Goal: Task Accomplishment & Management: Manage account settings

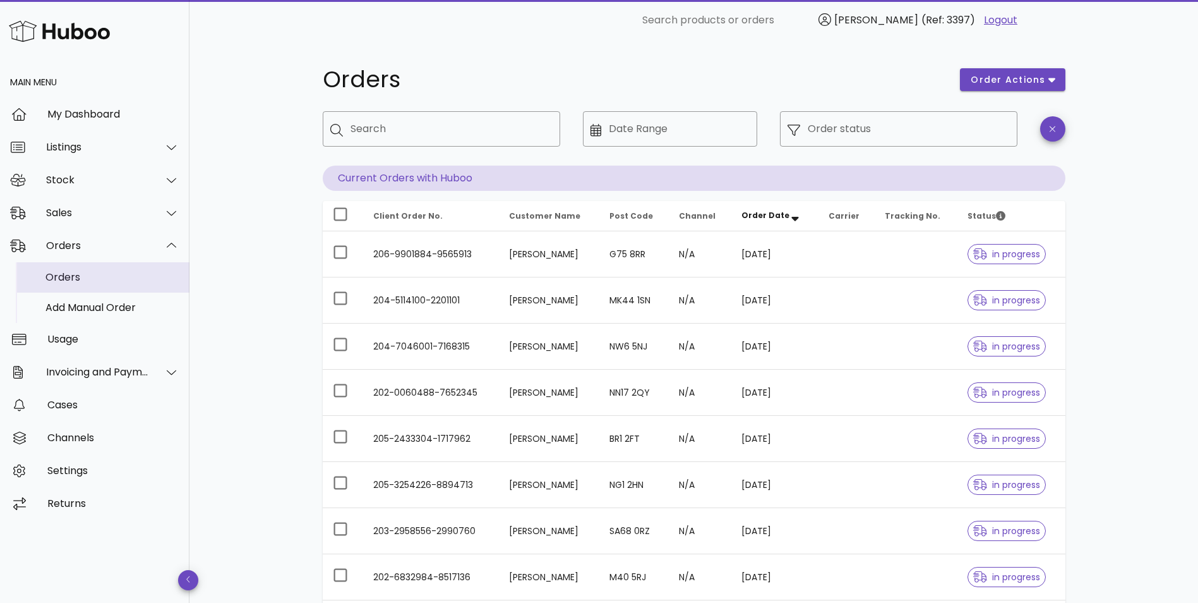
click at [80, 273] on div "Orders" at bounding box center [112, 277] width 134 height 12
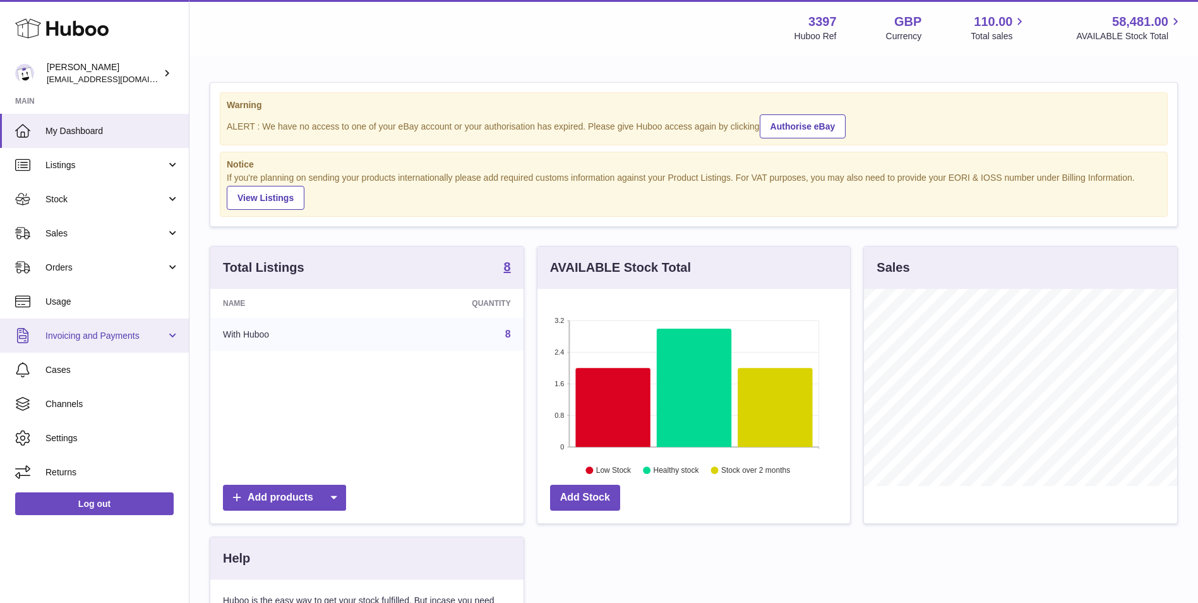
scroll to position [197, 313]
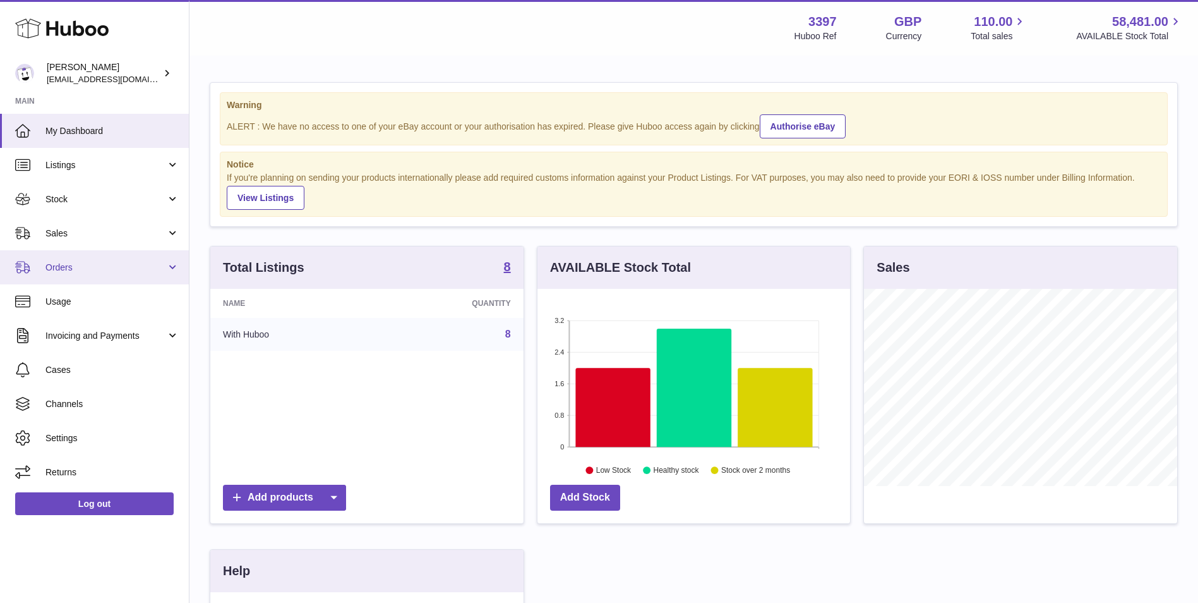
click at [68, 257] on link "Orders" at bounding box center [94, 267] width 189 height 34
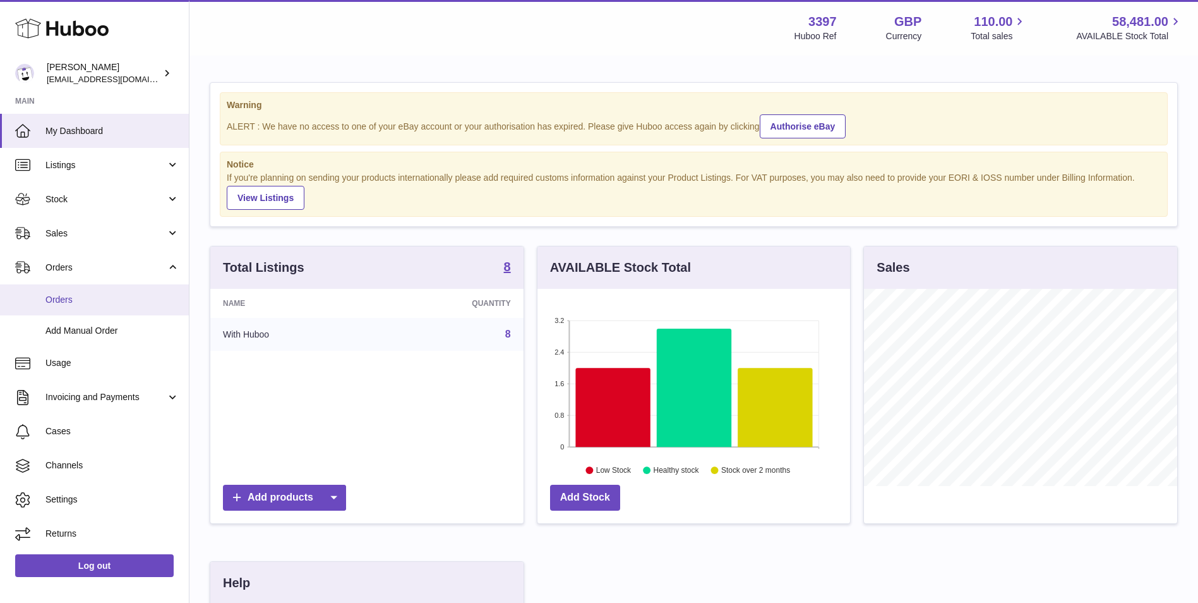
click at [72, 308] on link "Orders" at bounding box center [94, 299] width 189 height 31
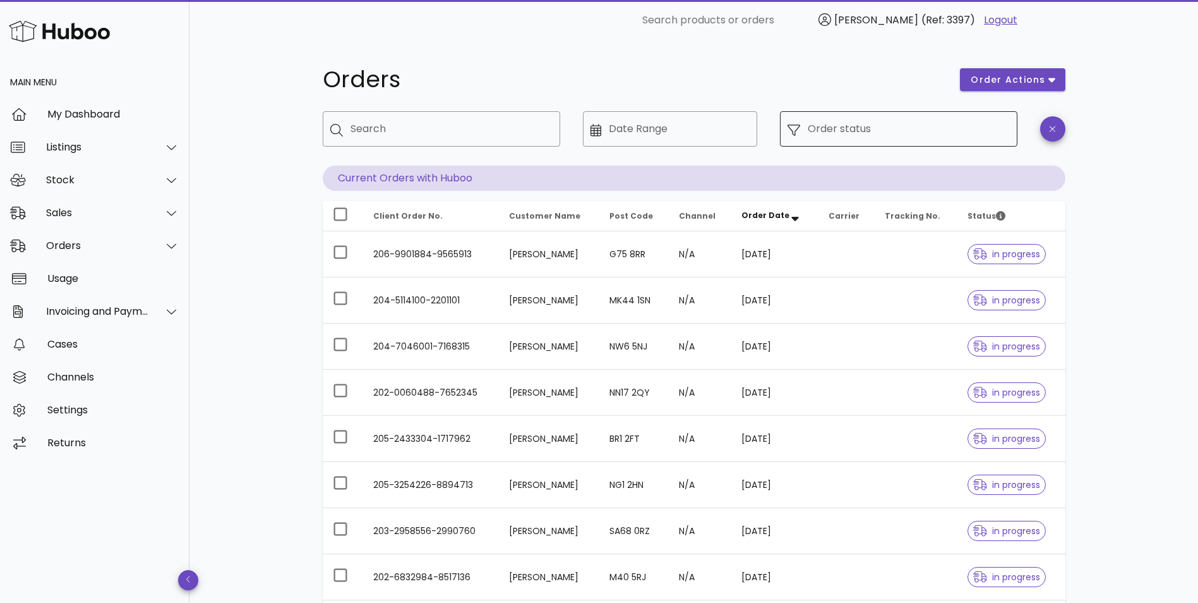
click at [931, 130] on input "Order status" at bounding box center [909, 129] width 202 height 20
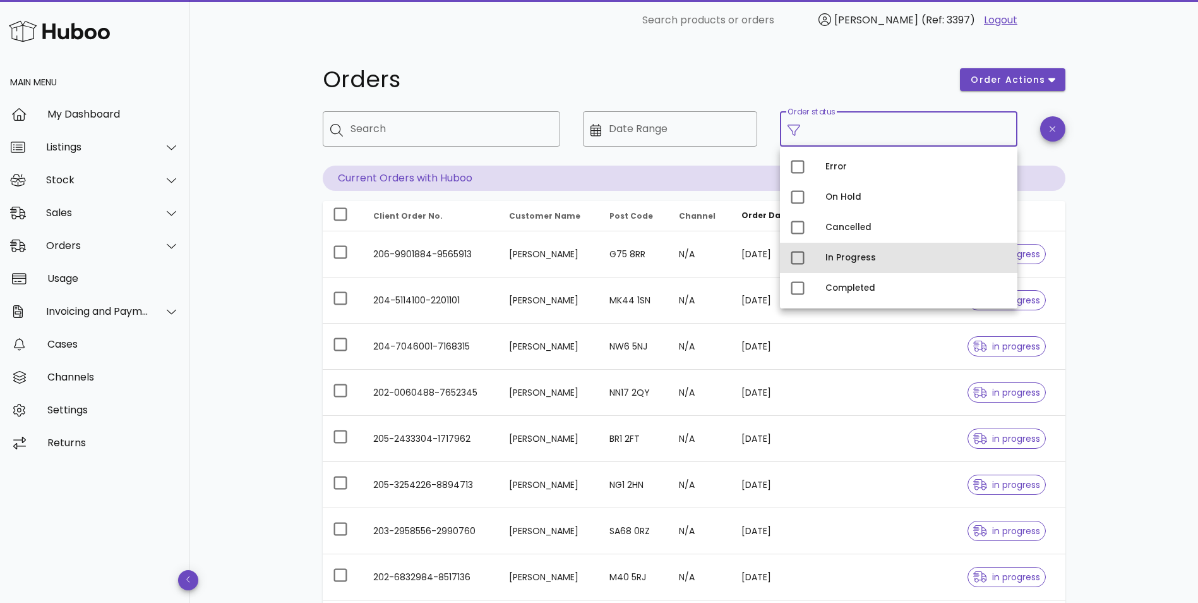
click at [845, 258] on div "In Progress" at bounding box center [917, 258] width 182 height 10
type input "**********"
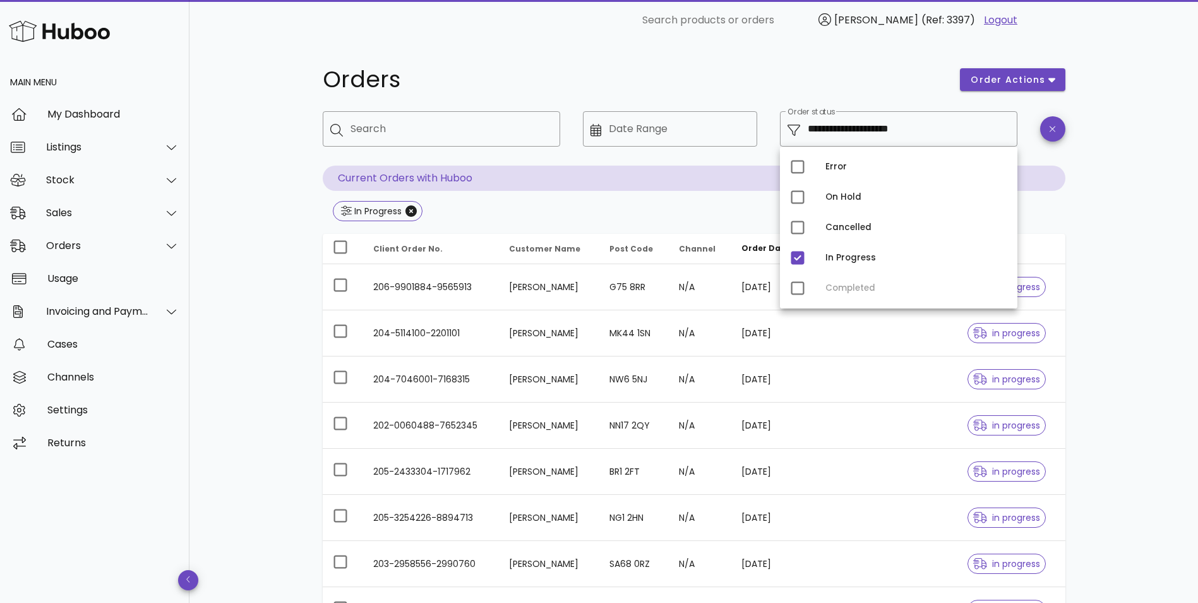
click at [1134, 255] on div "**********" at bounding box center [694, 406] width 1009 height 732
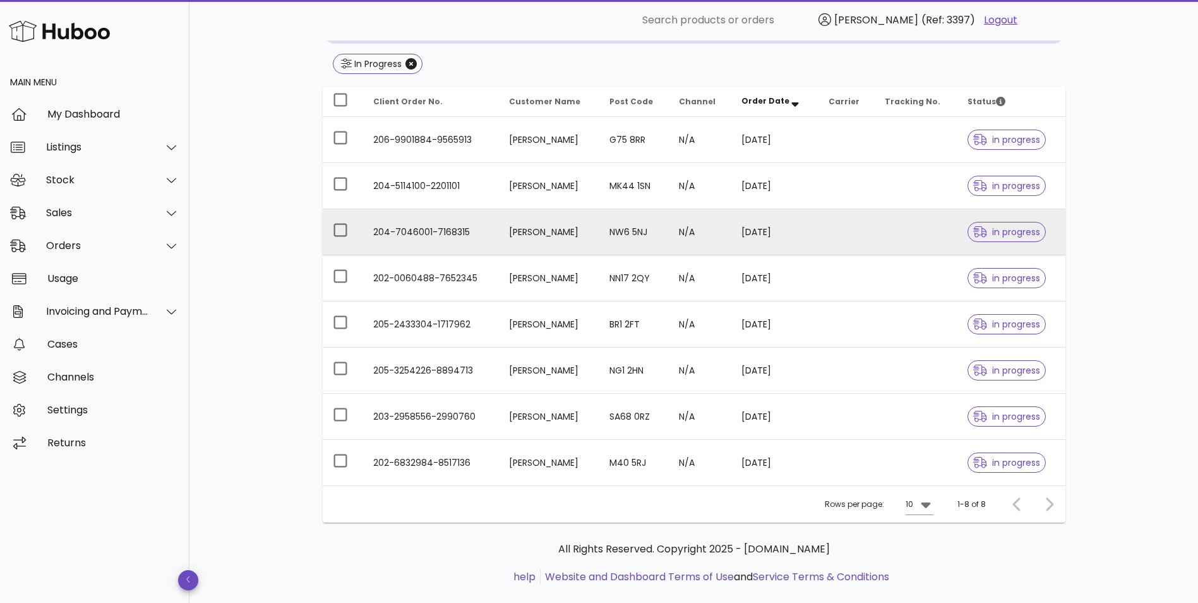
scroll to position [169, 0]
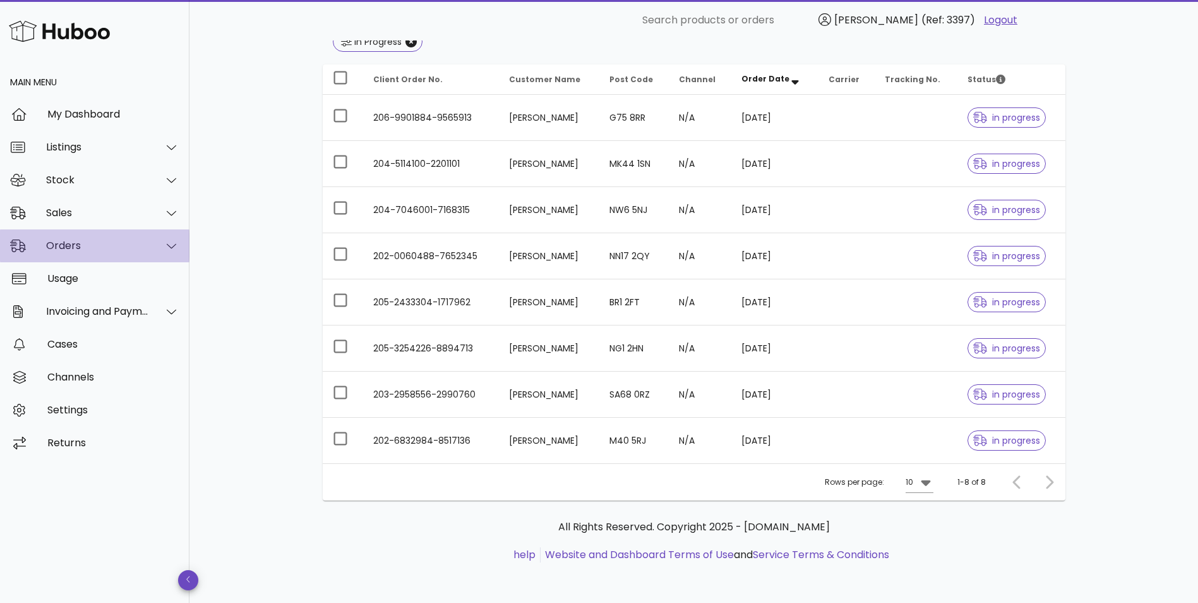
drag, startPoint x: 60, startPoint y: 246, endPoint x: 67, endPoint y: 253, distance: 9.8
click at [60, 246] on div "Orders" at bounding box center [97, 245] width 103 height 12
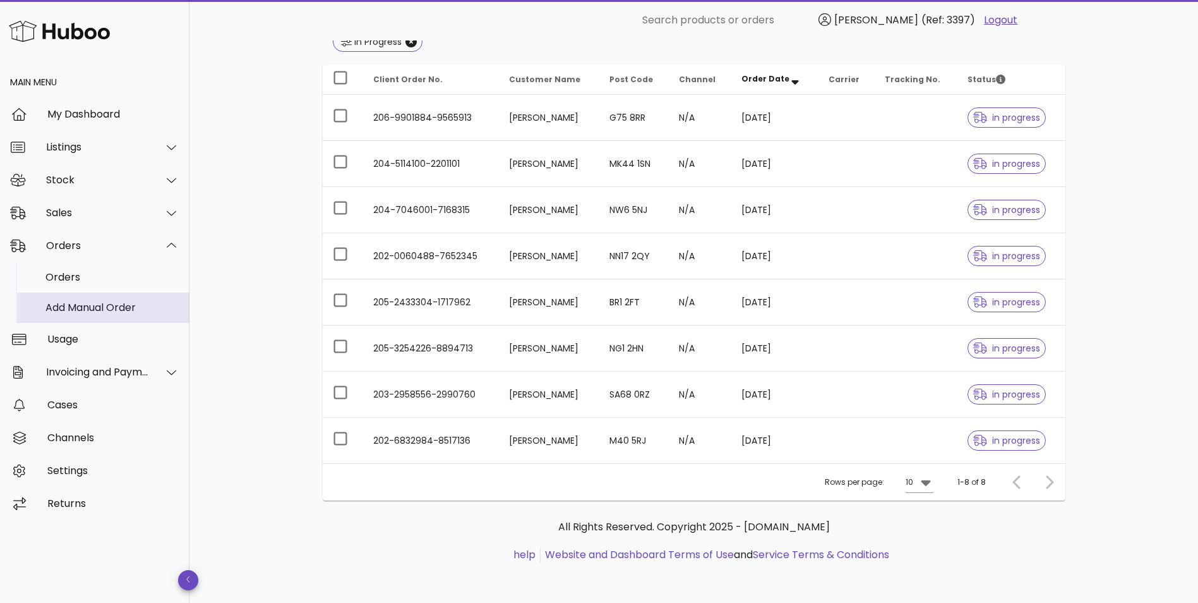
click at [68, 305] on div "Add Manual Order" at bounding box center [112, 307] width 134 height 12
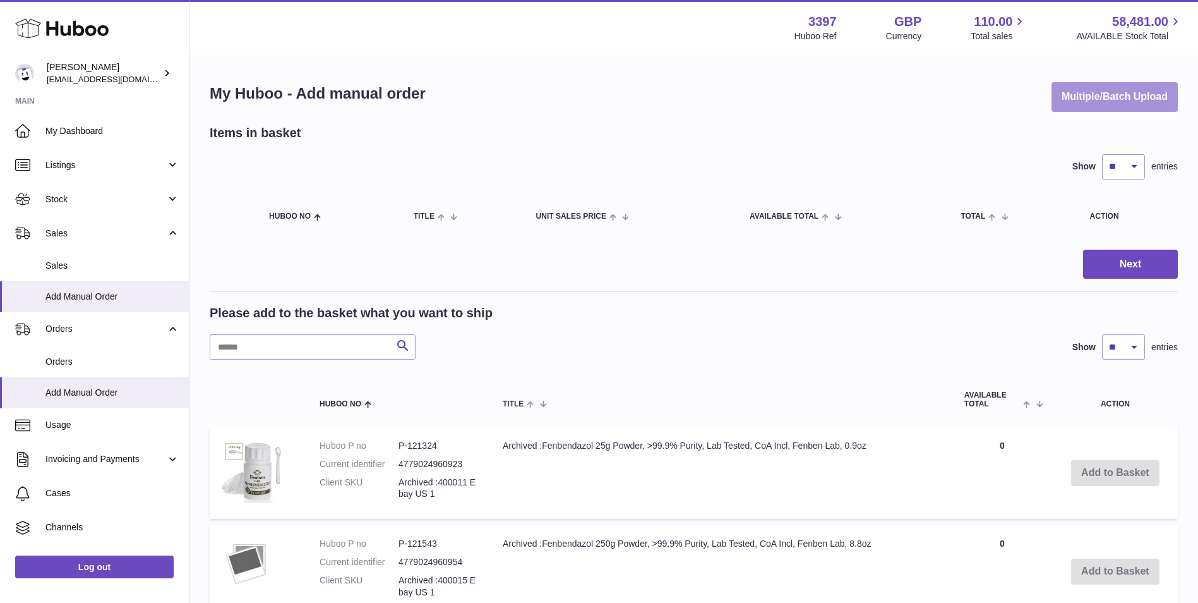
click at [1113, 102] on button "Multiple/Batch Upload" at bounding box center [1115, 97] width 126 height 30
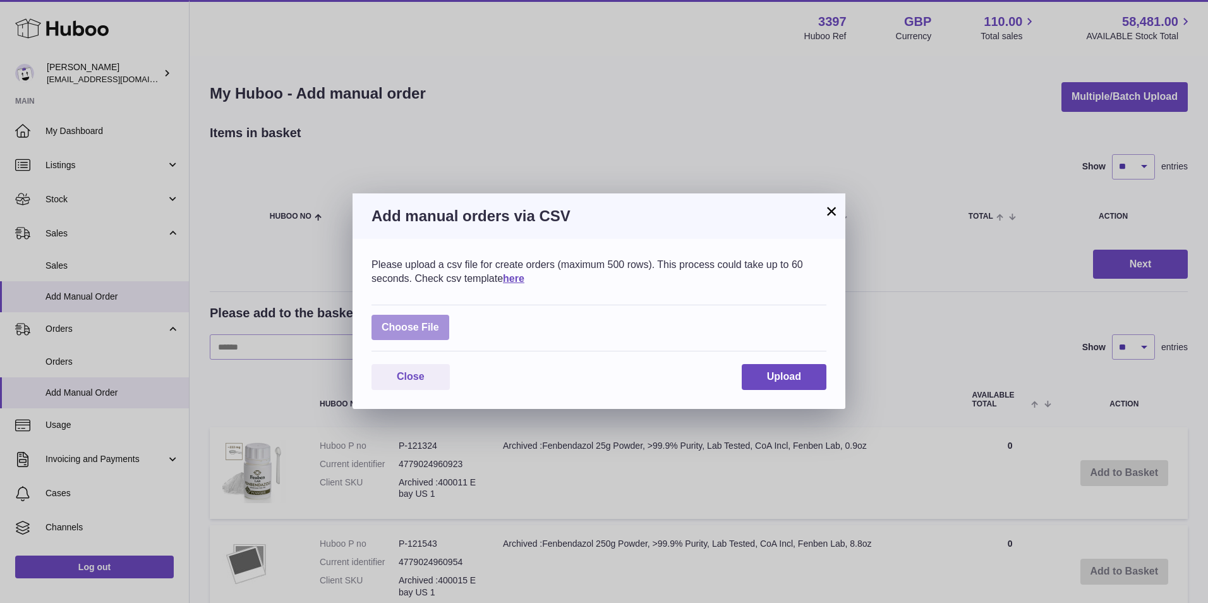
click at [424, 325] on label at bounding box center [410, 328] width 78 height 26
click at [439, 322] on input "file" at bounding box center [439, 321] width 1 height 1
type input "**********"
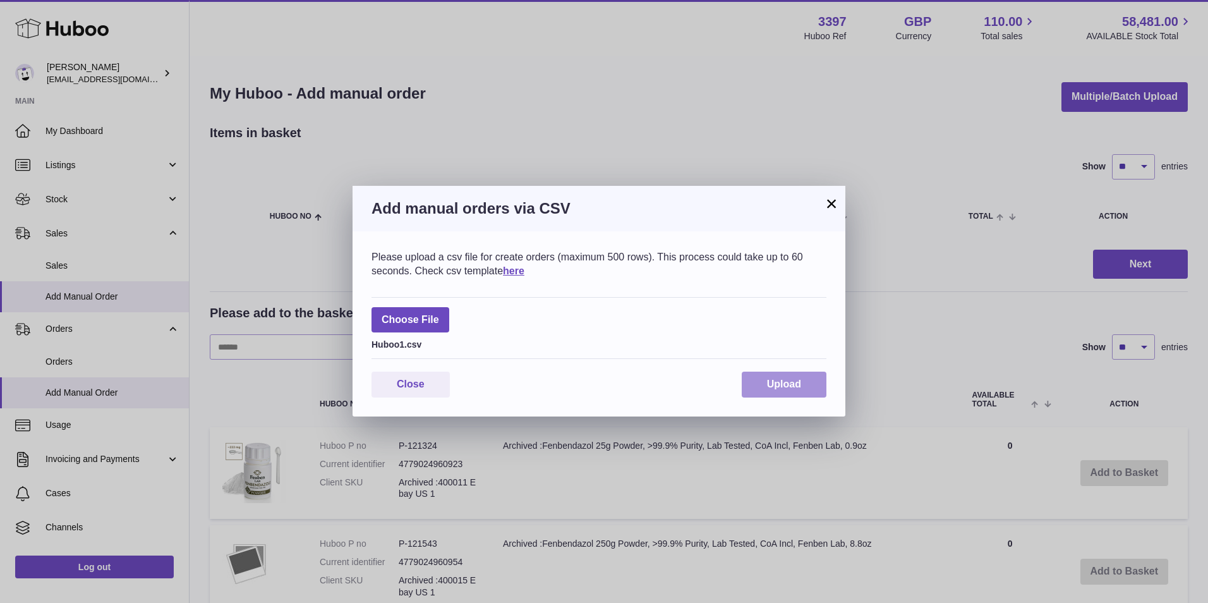
click at [789, 382] on span "Upload" at bounding box center [784, 383] width 34 height 11
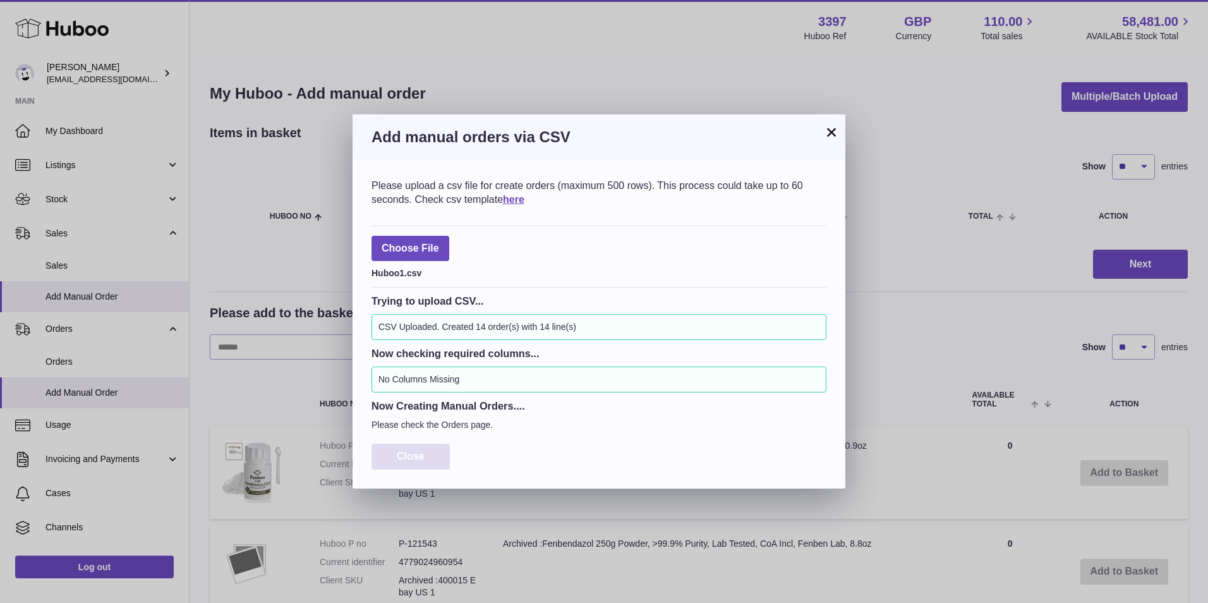
click at [414, 448] on button "Close" at bounding box center [410, 456] width 78 height 26
